Goal: Register for event/course

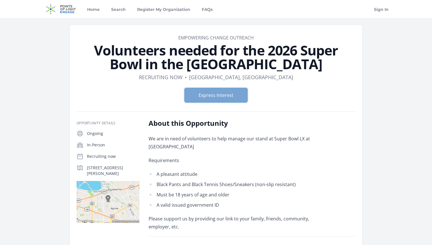
click at [230, 93] on button "Express Interest" at bounding box center [216, 95] width 63 height 14
click at [228, 91] on button "Express Interest" at bounding box center [216, 95] width 63 height 14
click at [215, 97] on button "Express Interest" at bounding box center [216, 95] width 63 height 14
